Goal: Task Accomplishment & Management: Manage account settings

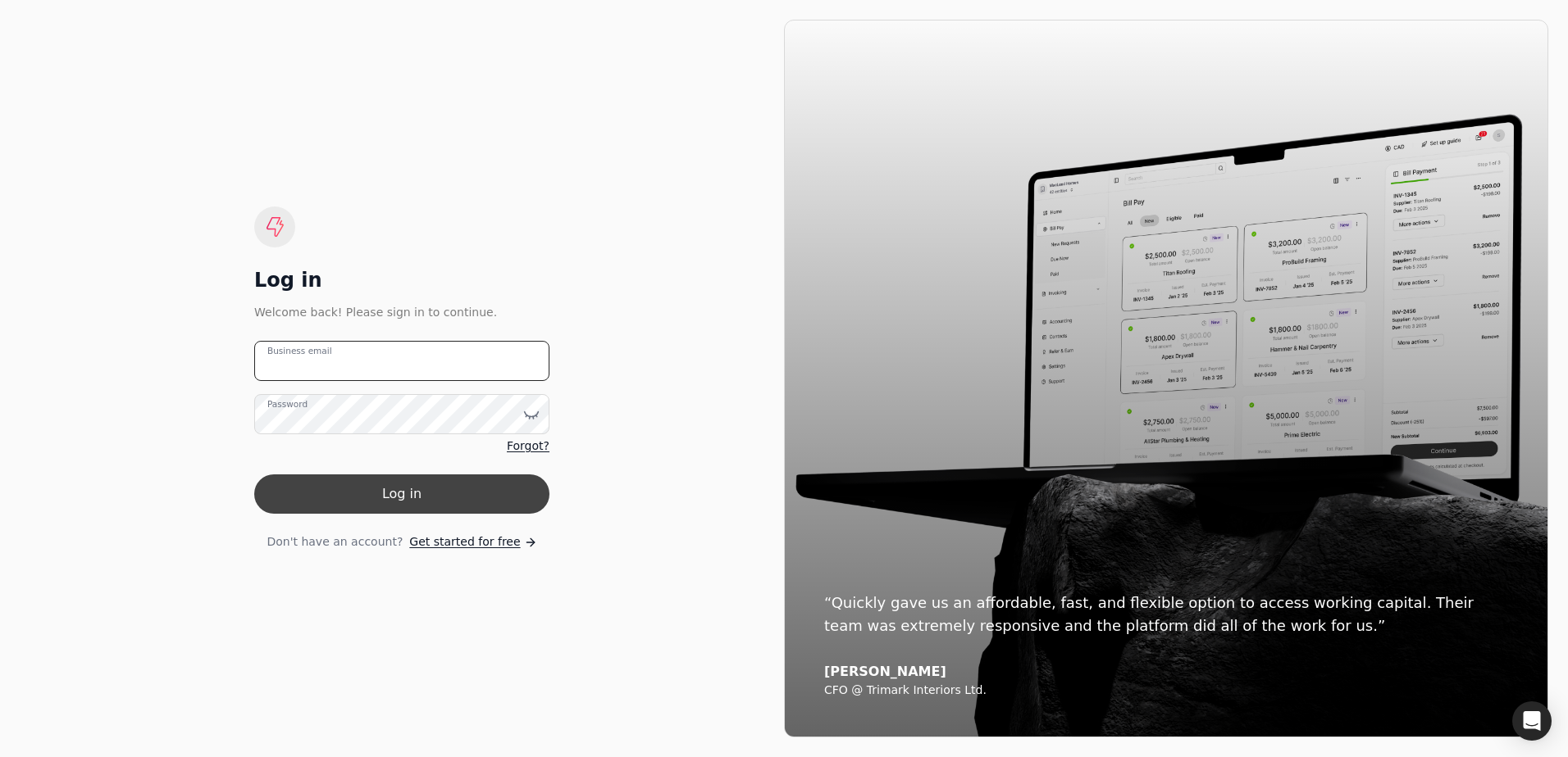
type email "[EMAIL_ADDRESS][DOMAIN_NAME]"
click at [438, 493] on button "Log in" at bounding box center [402, 494] width 295 height 39
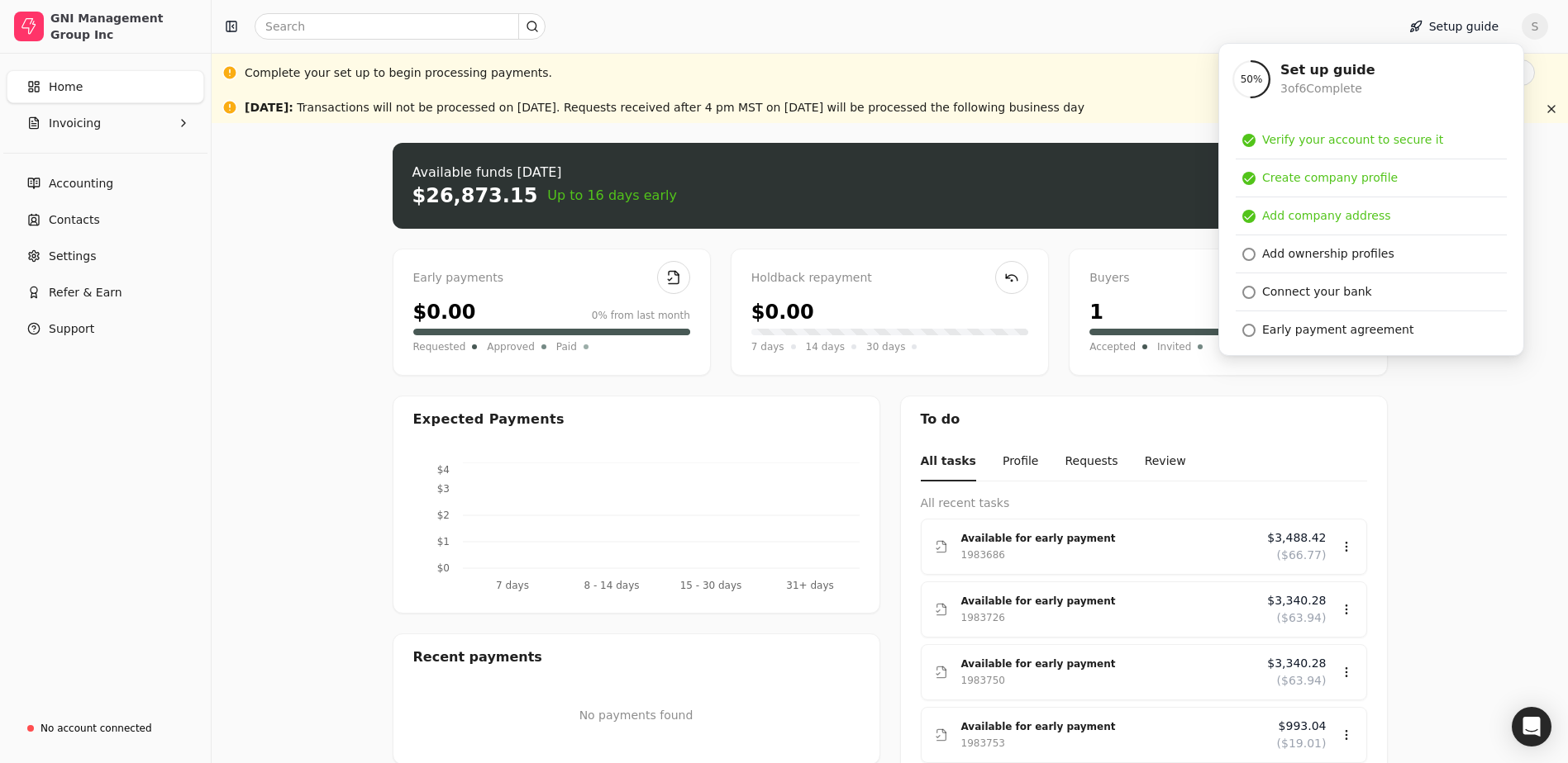
click at [982, 30] on div at bounding box center [800, 26] width 1164 height 26
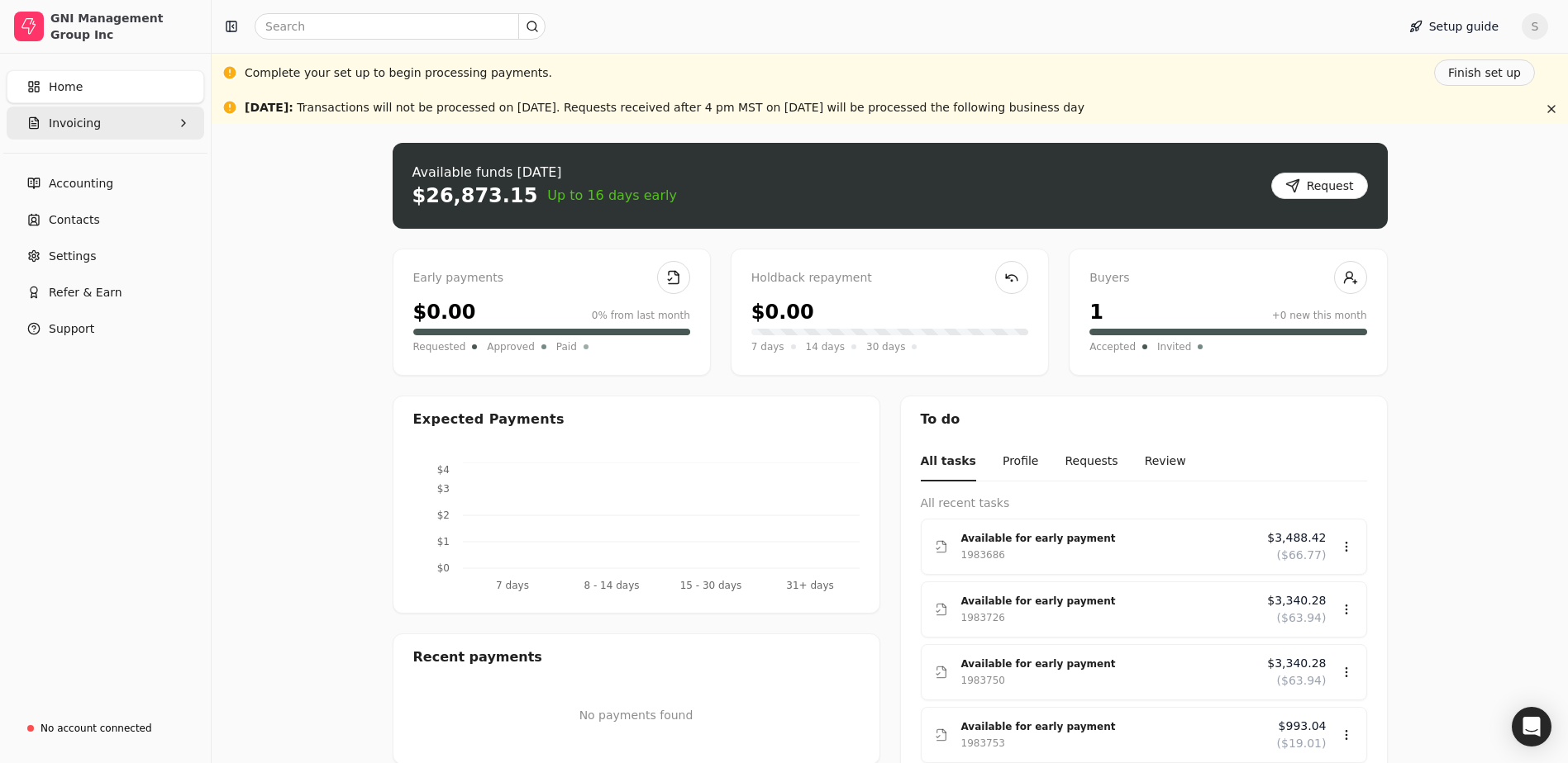
click at [90, 123] on span "Invoicing" at bounding box center [74, 123] width 52 height 17
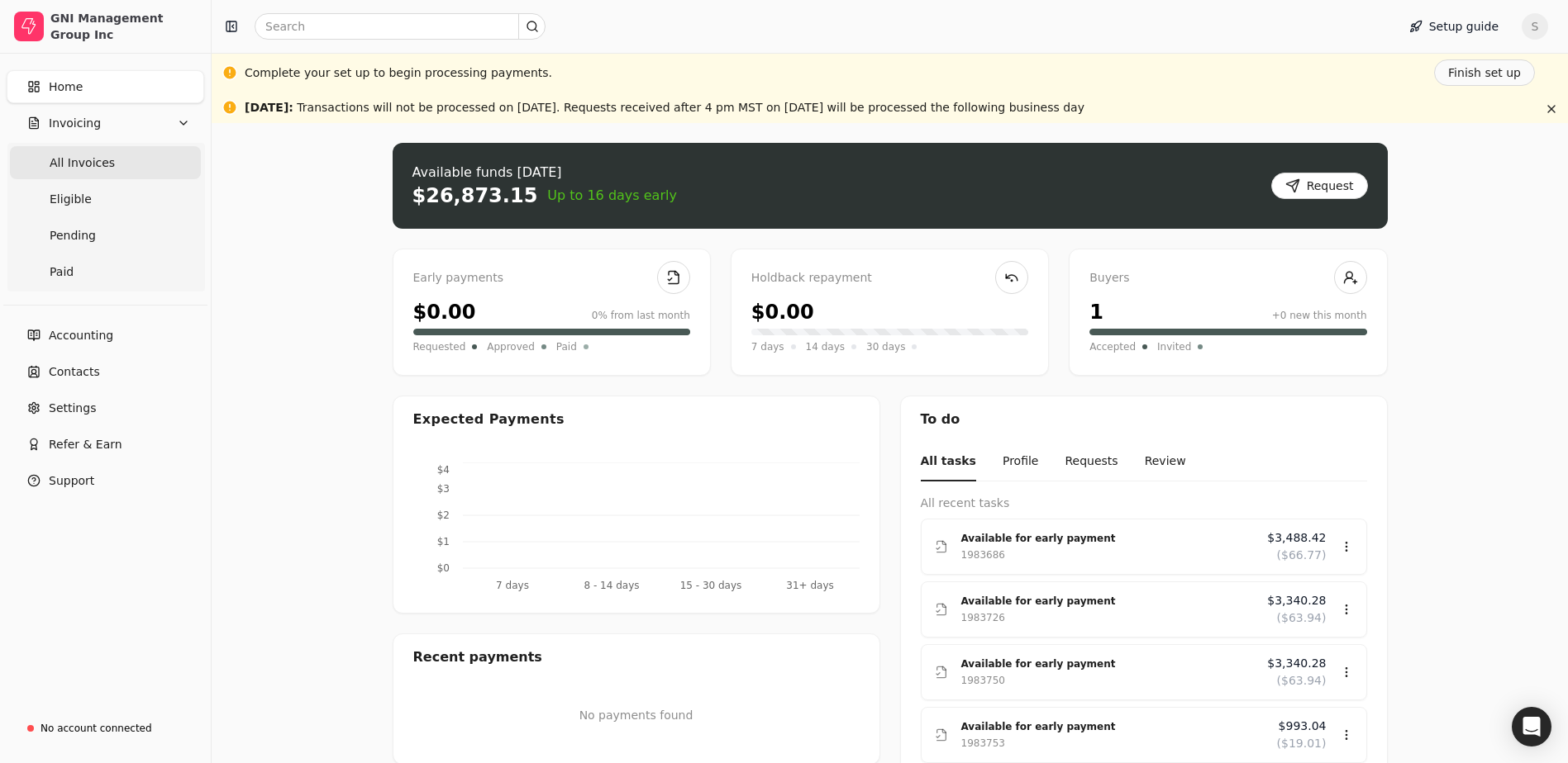
click at [88, 160] on span "All Invoices" at bounding box center [83, 163] width 66 height 17
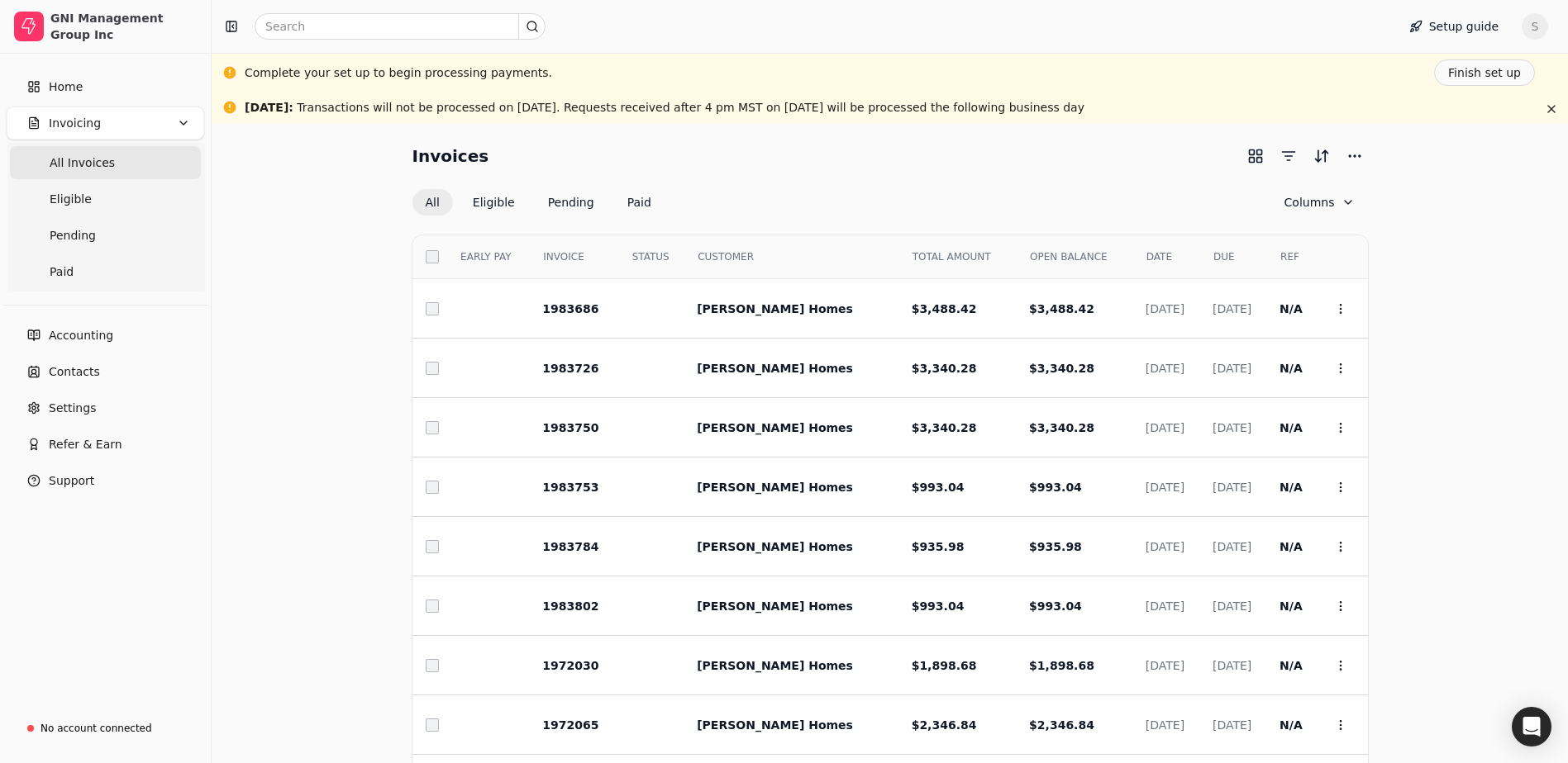
scroll to position [144, 0]
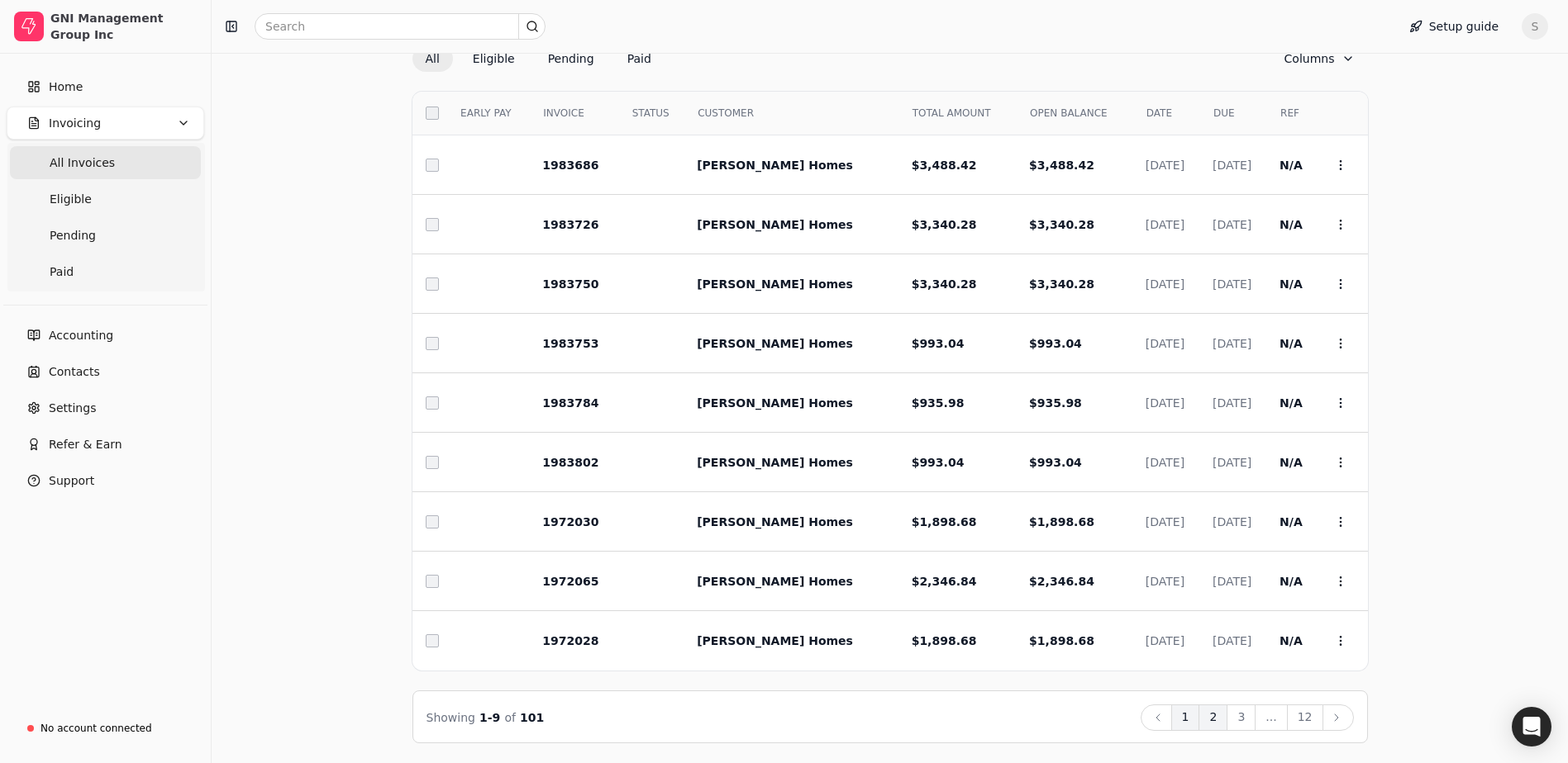
click at [1223, 723] on button "2" at bounding box center [1212, 718] width 29 height 26
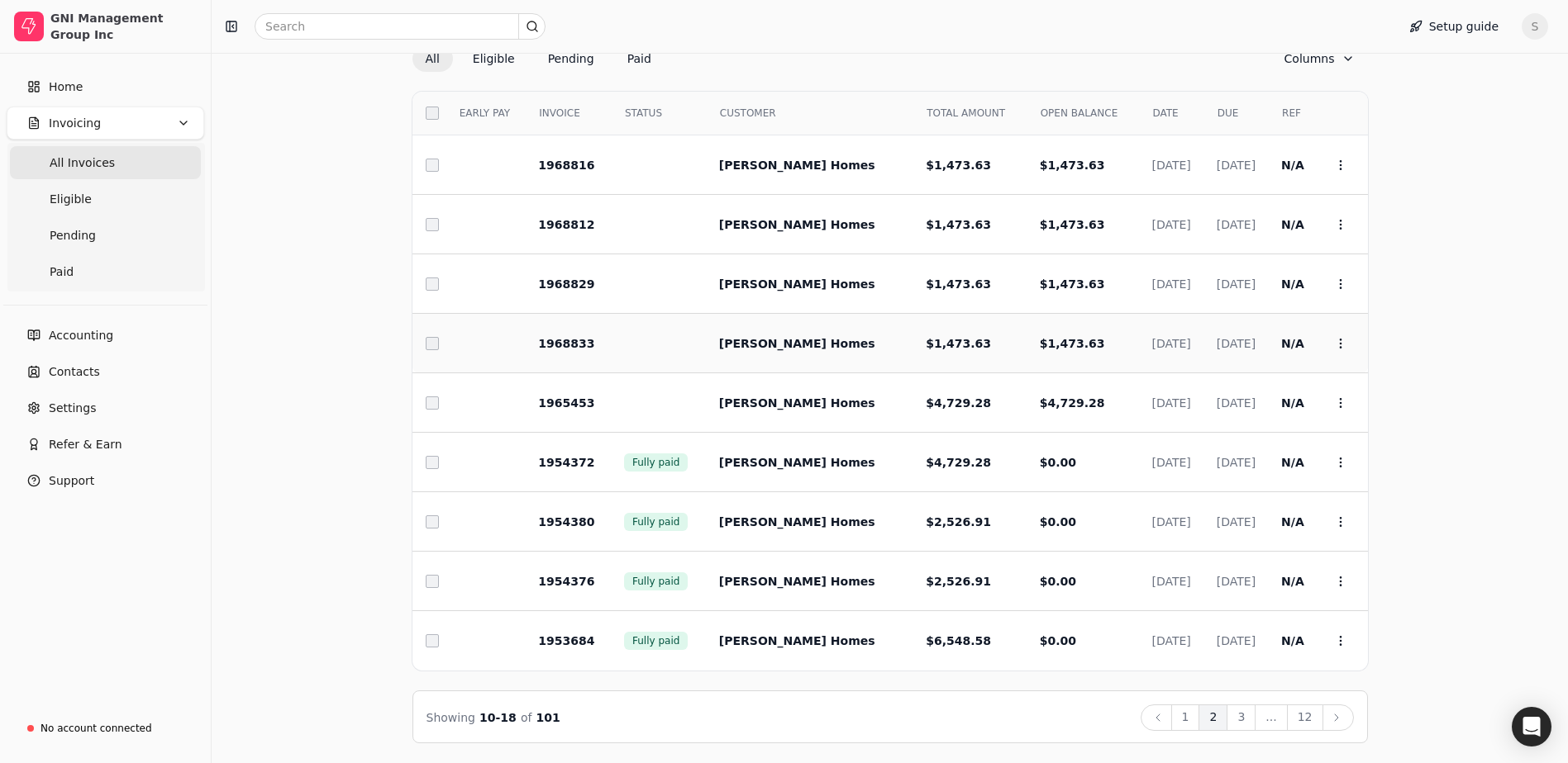
click at [1217, 350] on span "[DATE]" at bounding box center [1236, 343] width 38 height 13
